Goal: Navigation & Orientation: Understand site structure

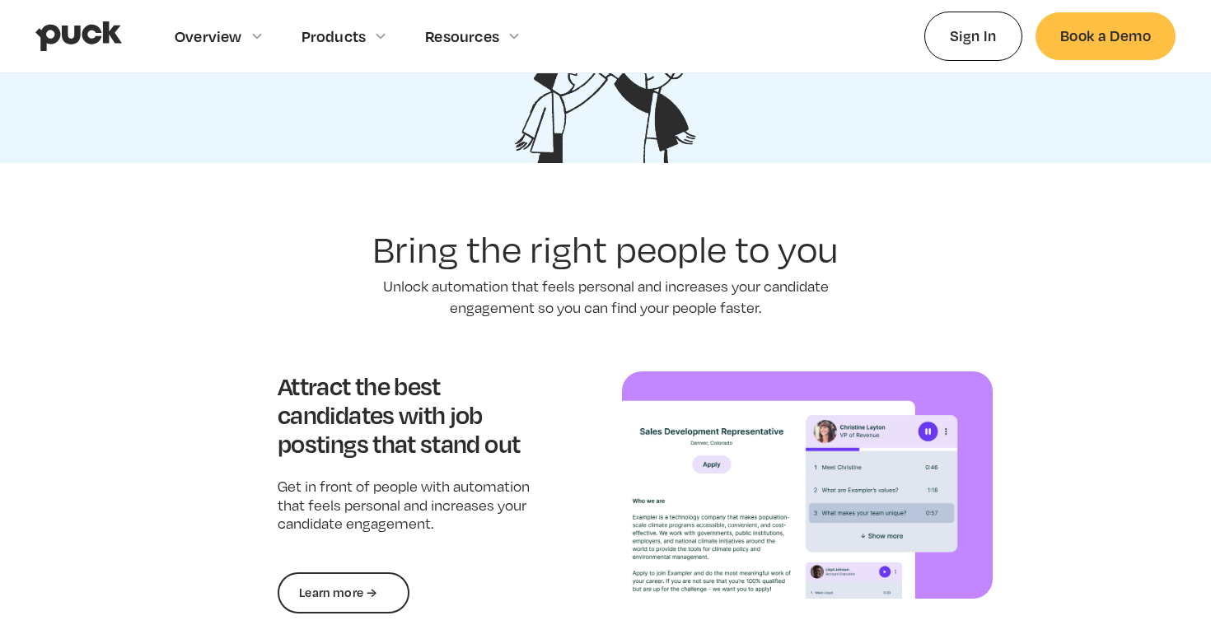
scroll to position [1016, 0]
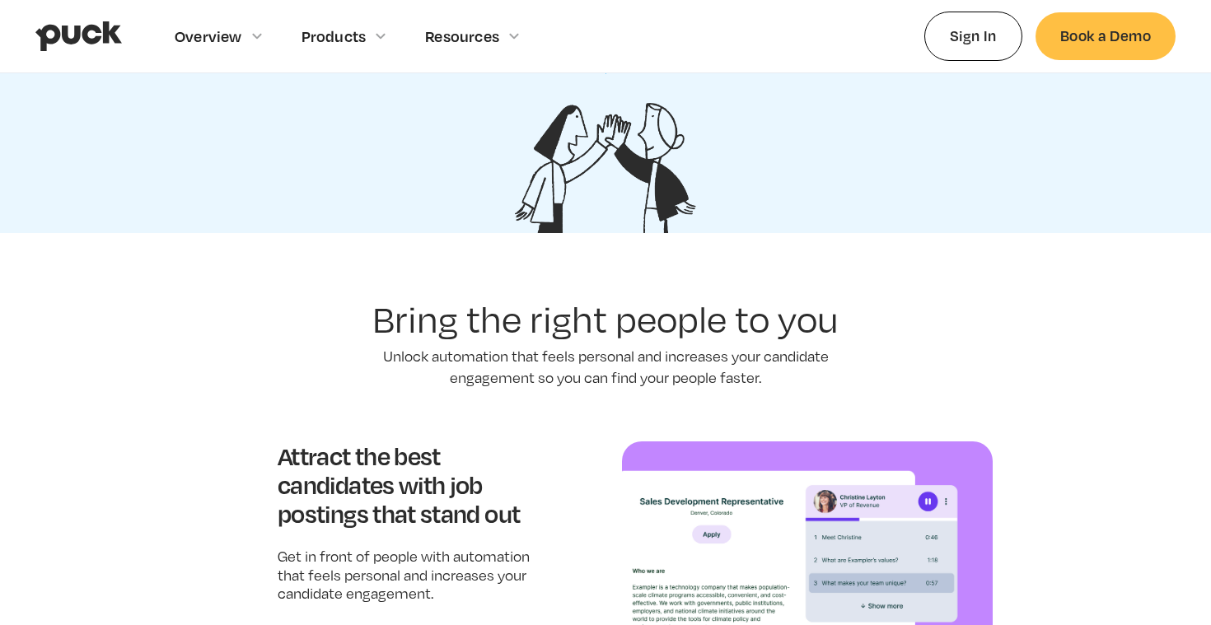
click at [100, 27] on img "home" at bounding box center [78, 36] width 86 height 31
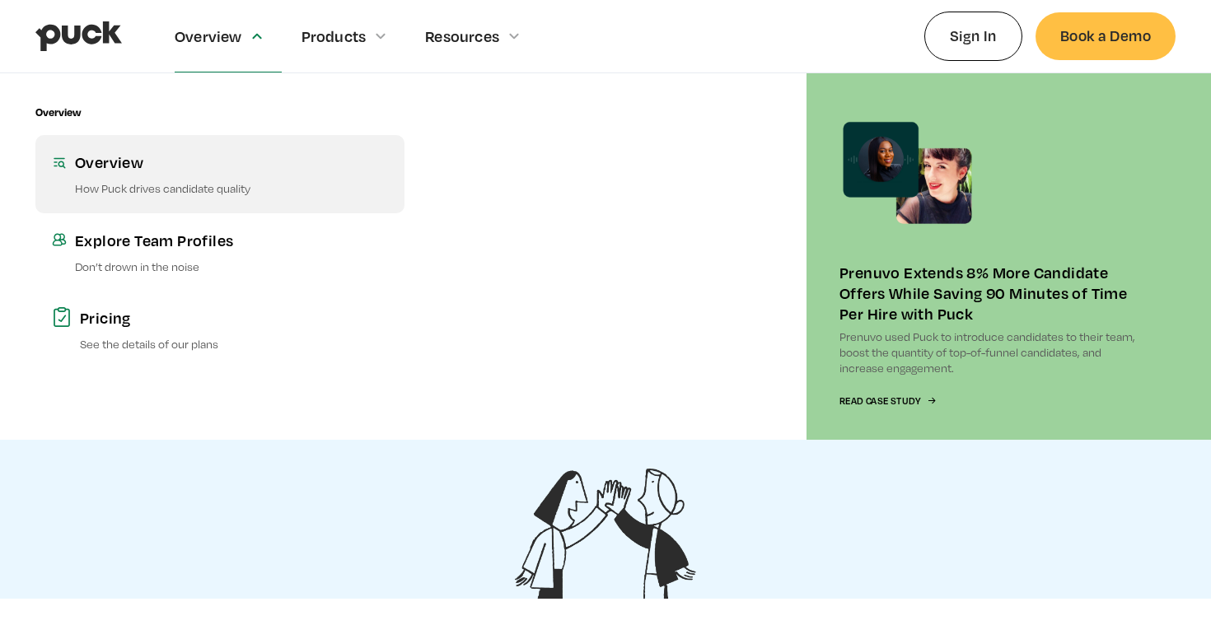
scroll to position [654, 0]
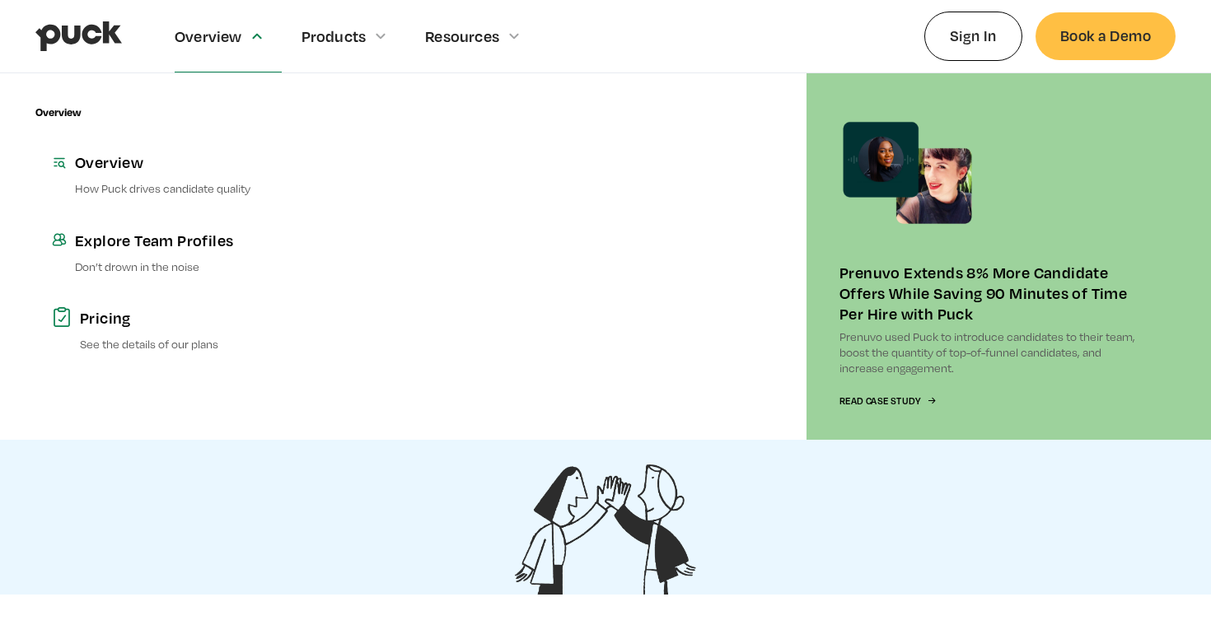
click at [407, 479] on section "Over 30k people have been hired with Puck trusted by leading talent teams “Suzy…" at bounding box center [605, 295] width 1211 height 600
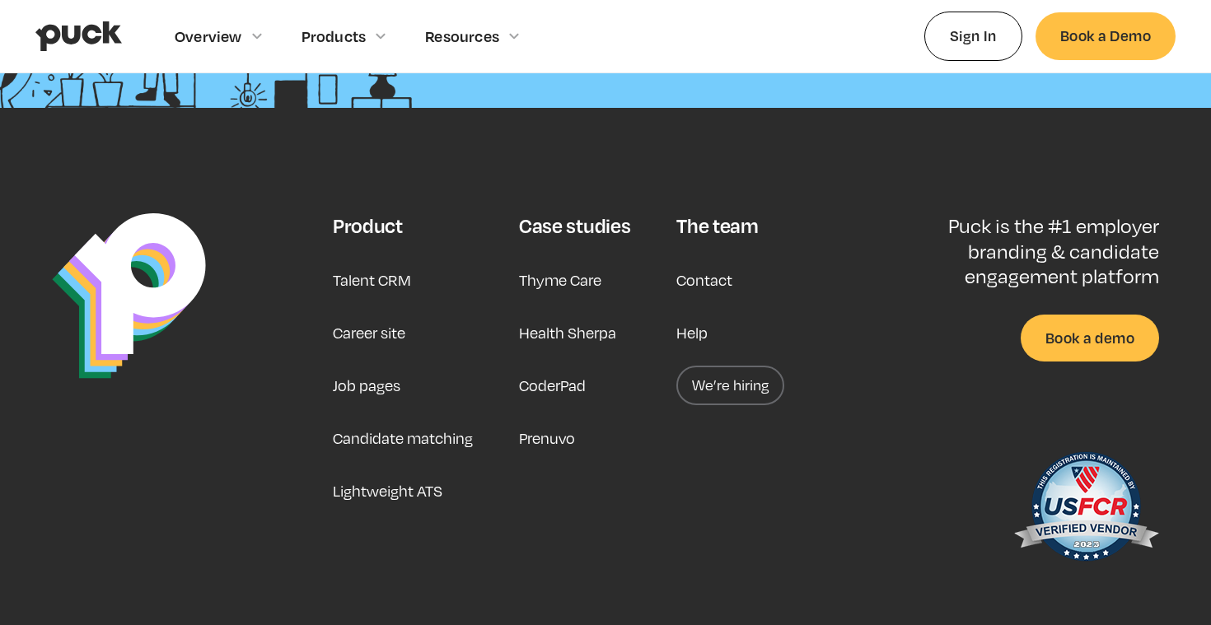
scroll to position [4276, 0]
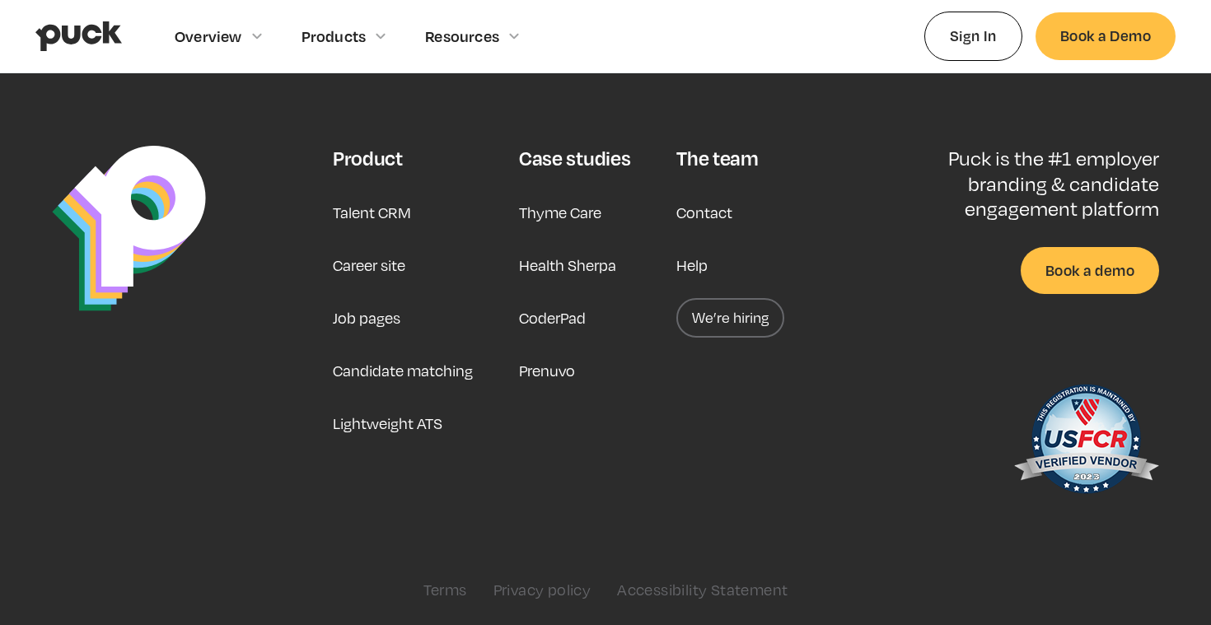
click at [709, 302] on link "We’re hiring" at bounding box center [730, 318] width 108 height 40
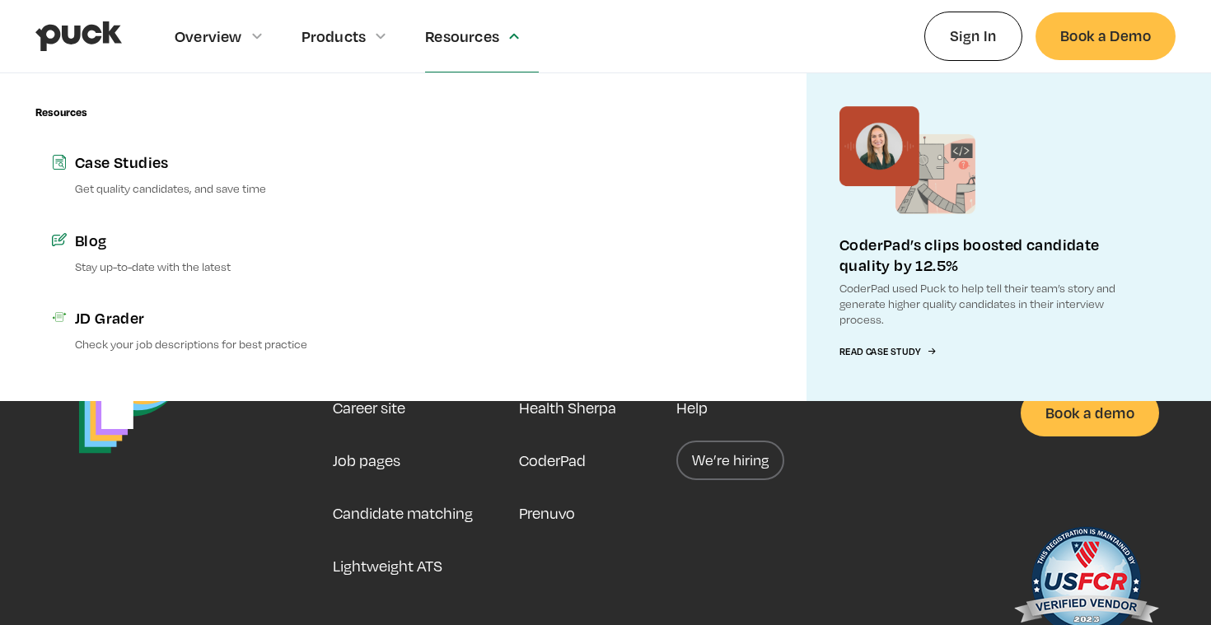
scroll to position [4276, 0]
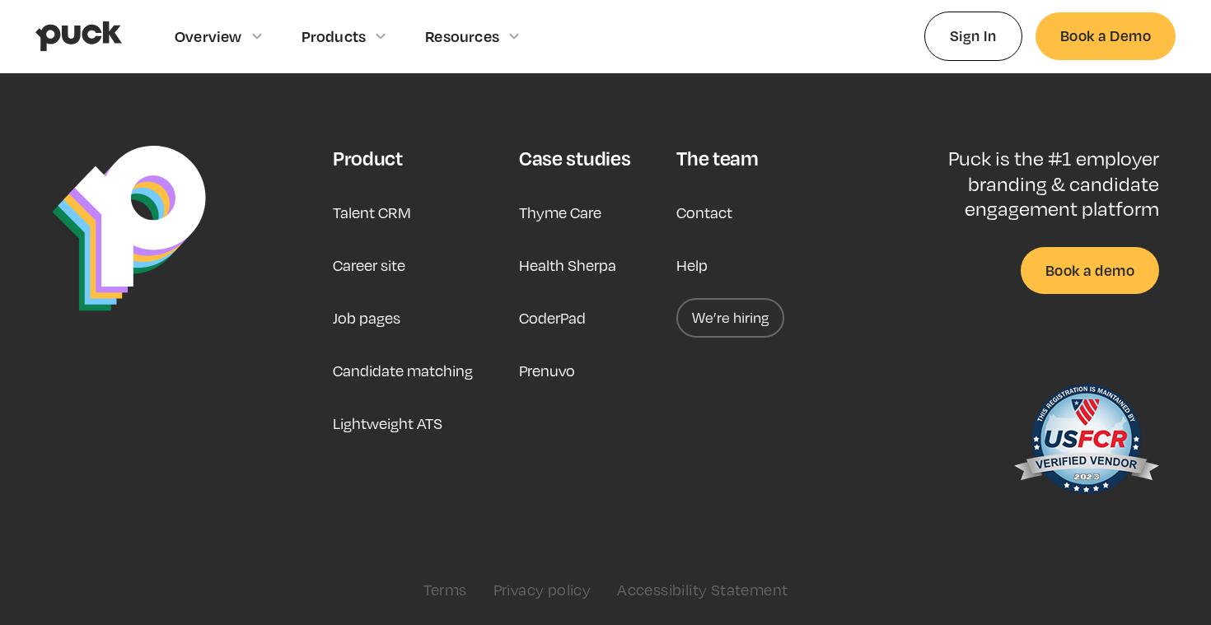
click at [431, 587] on link "Terms" at bounding box center [445, 590] width 44 height 18
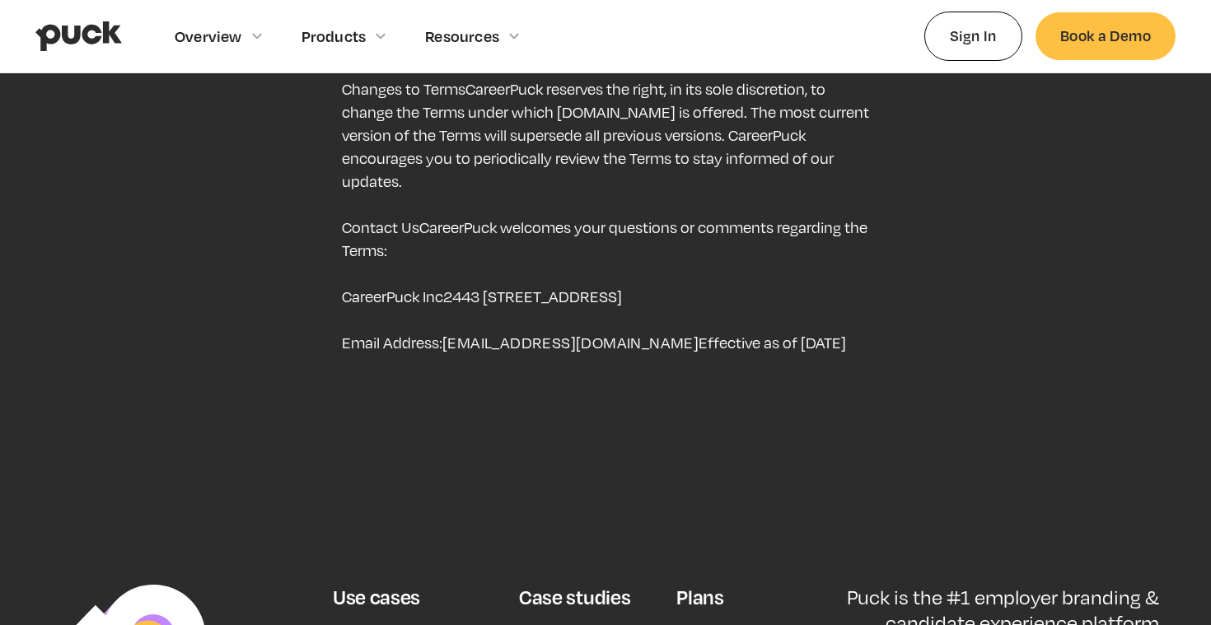
scroll to position [7499, 0]
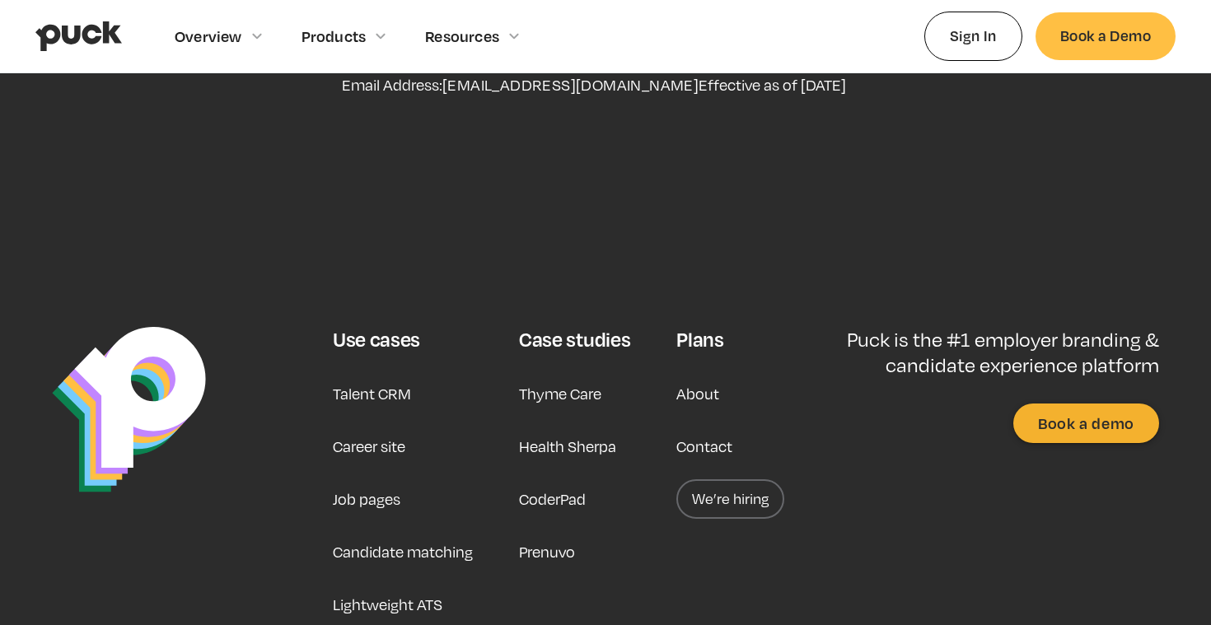
click at [719, 327] on div "Plans About Contact We’re hiring" at bounding box center [730, 475] width 108 height 297
click at [714, 374] on link "About" at bounding box center [697, 394] width 43 height 40
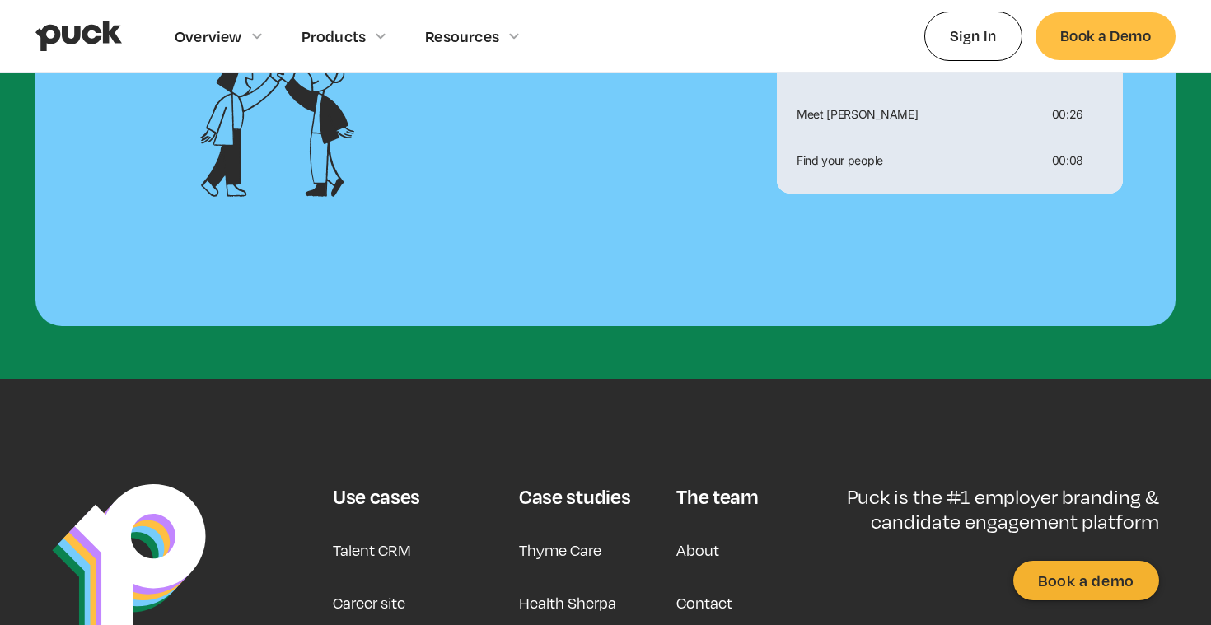
scroll to position [1466, 0]
